Goal: Navigation & Orientation: Understand site structure

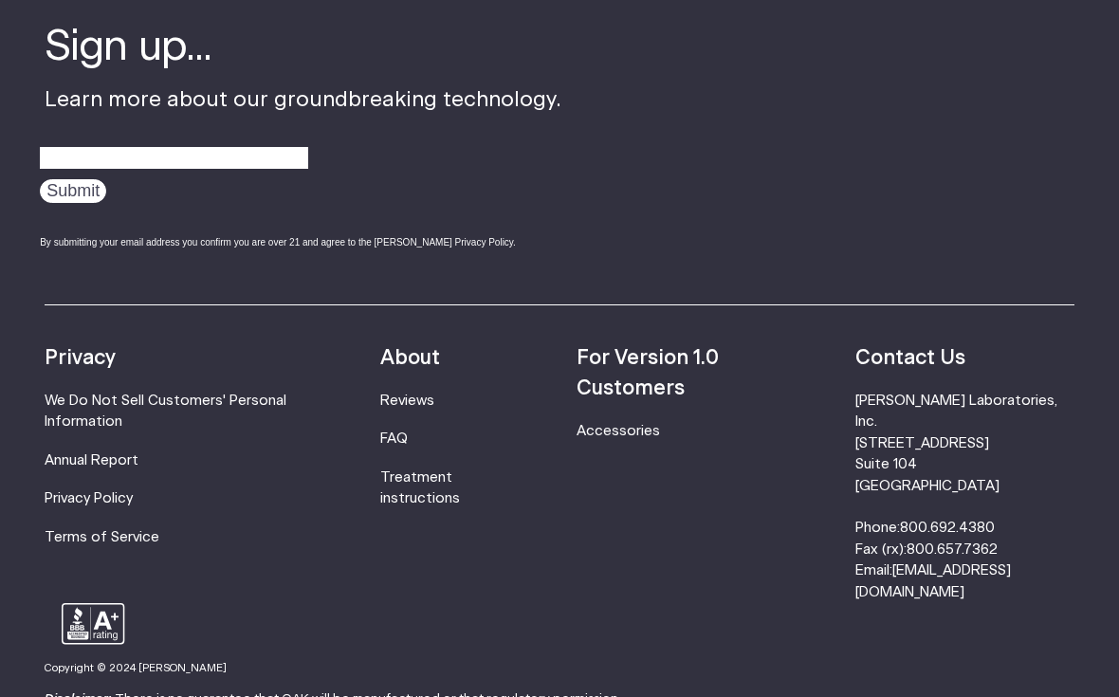
scroll to position [5994, 0]
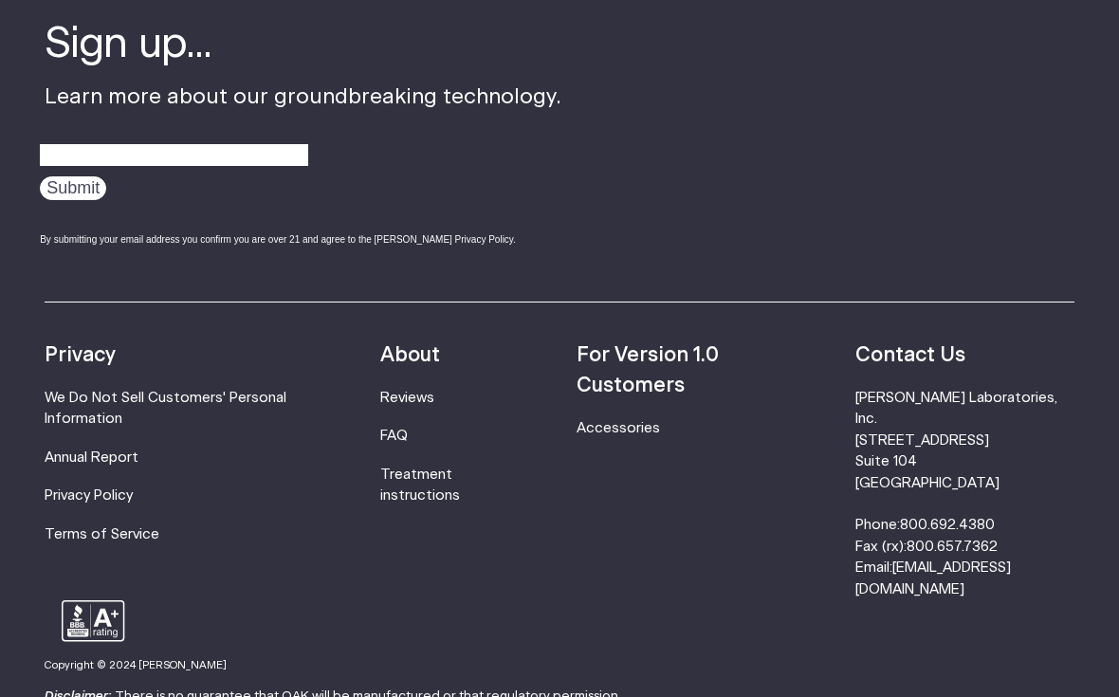
click at [408, 429] on link "FAQ" at bounding box center [393, 436] width 27 height 14
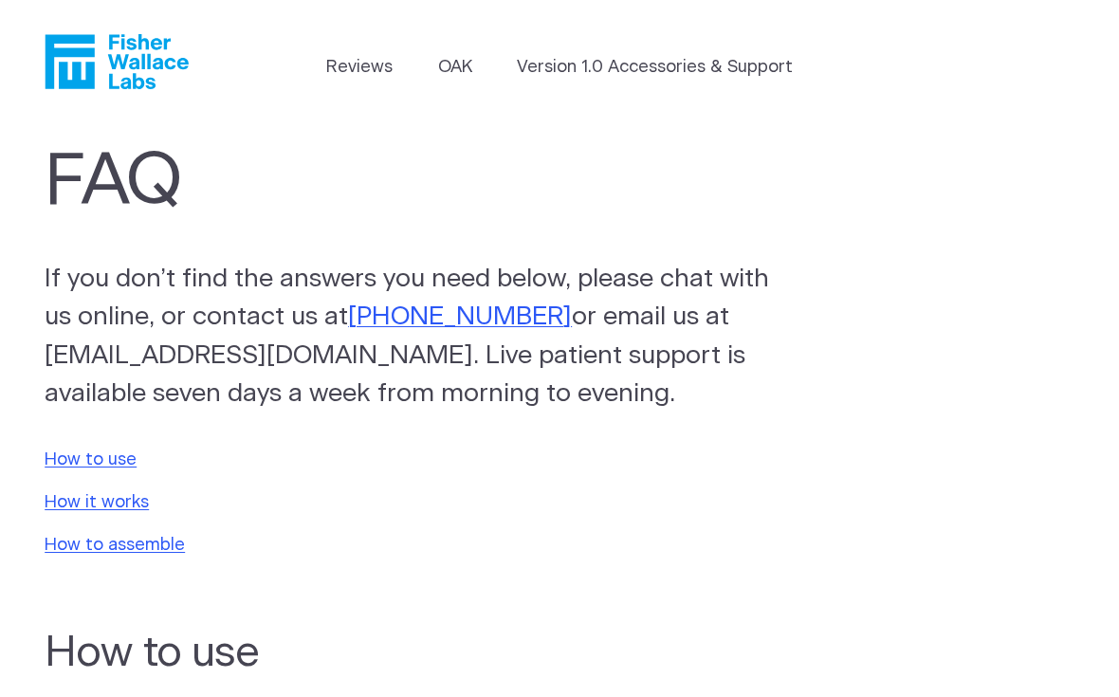
click at [472, 55] on link "OAK" at bounding box center [455, 68] width 34 height 26
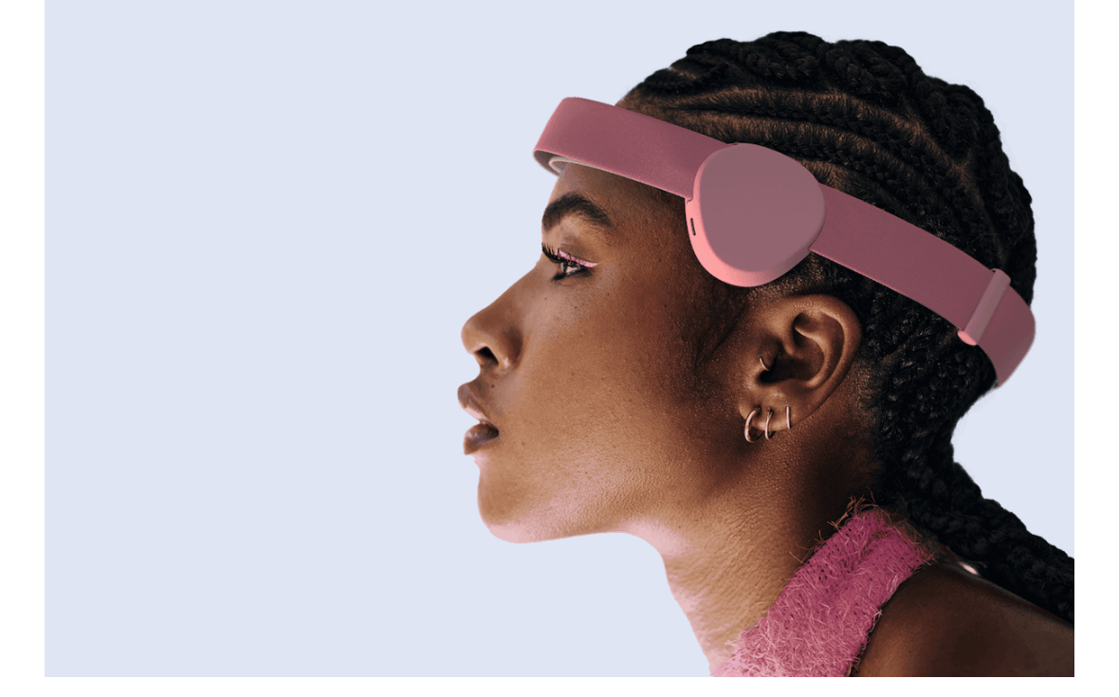
scroll to position [157, 0]
